Goal: Information Seeking & Learning: Learn about a topic

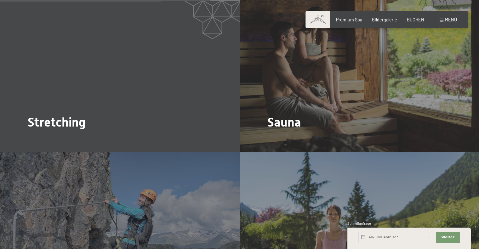
scroll to position [1166, 0]
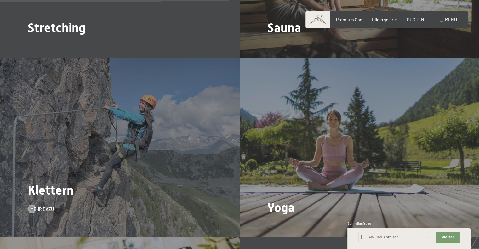
click at [49, 183] on span "Klettern" at bounding box center [51, 190] width 46 height 14
click at [40, 206] on span "Mehr dazu" at bounding box center [48, 209] width 23 height 6
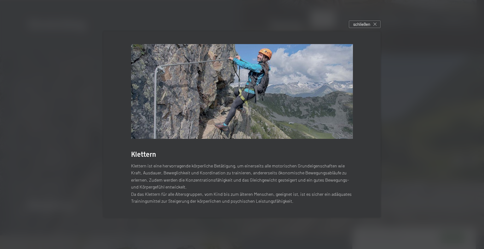
click at [359, 27] on div "schließen" at bounding box center [365, 24] width 32 height 8
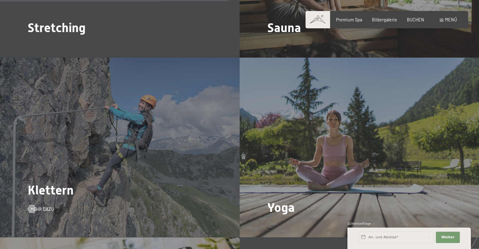
scroll to position [1260, 0]
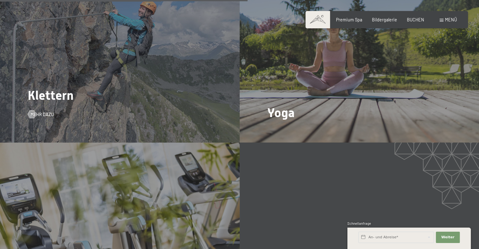
click at [106, 102] on div "Klettern Mehr dazu" at bounding box center [120, 53] width 240 height 180
drag, startPoint x: 97, startPoint y: 96, endPoint x: 94, endPoint y: 95, distance: 4.1
click at [95, 96] on div "Klettern Mehr dazu" at bounding box center [120, 53] width 240 height 180
click at [94, 95] on div "Klettern Mehr dazu" at bounding box center [120, 53] width 240 height 180
drag, startPoint x: 56, startPoint y: 85, endPoint x: 53, endPoint y: 84, distance: 3.9
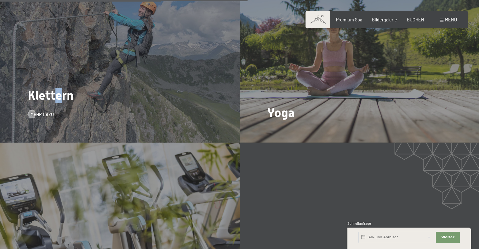
click at [53, 88] on span "Klettern" at bounding box center [51, 95] width 46 height 14
click at [45, 97] on div "Klettern Mehr dazu" at bounding box center [120, 53] width 240 height 180
click at [45, 112] on span "Mehr dazu" at bounding box center [48, 115] width 23 height 6
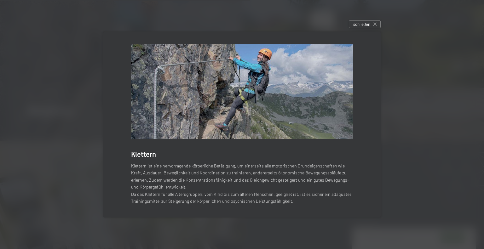
click at [229, 122] on img at bounding box center [242, 91] width 222 height 95
click at [64, 43] on div at bounding box center [242, 124] width 484 height 249
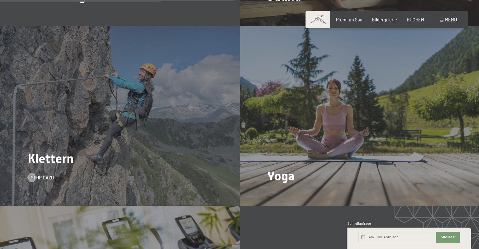
scroll to position [1040, 0]
